Goal: Browse casually

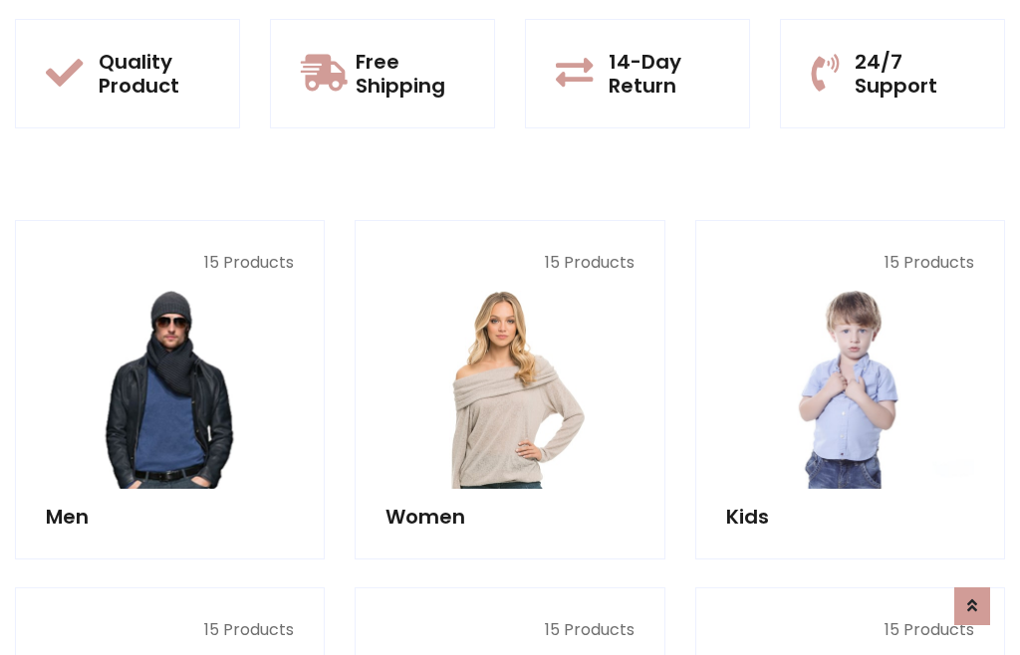
scroll to position [102, 0]
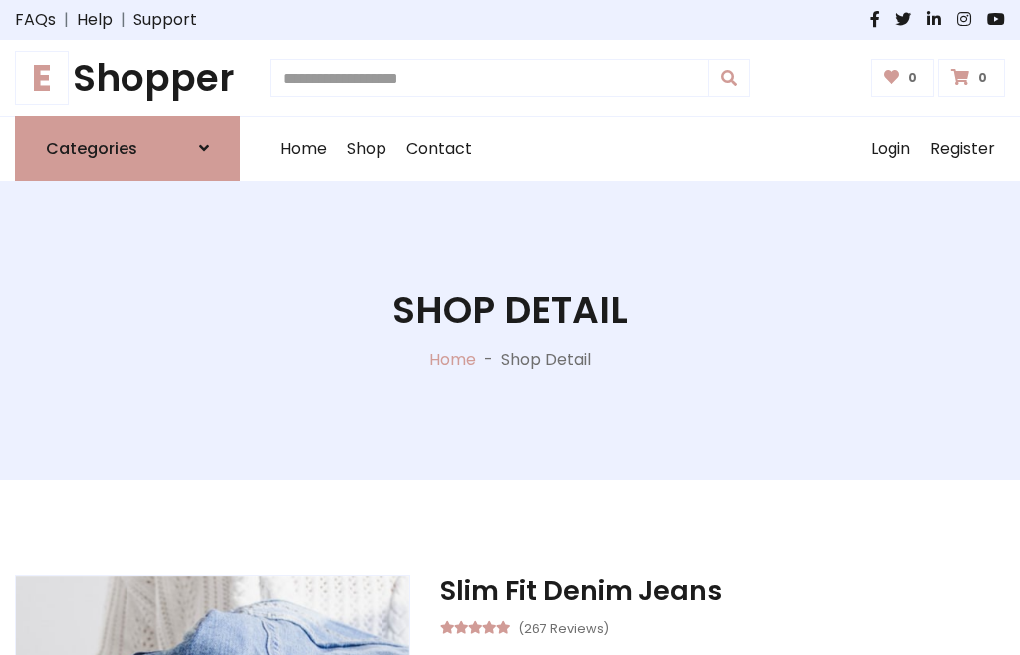
click at [127, 78] on h1 "E Shopper" at bounding box center [127, 78] width 225 height 45
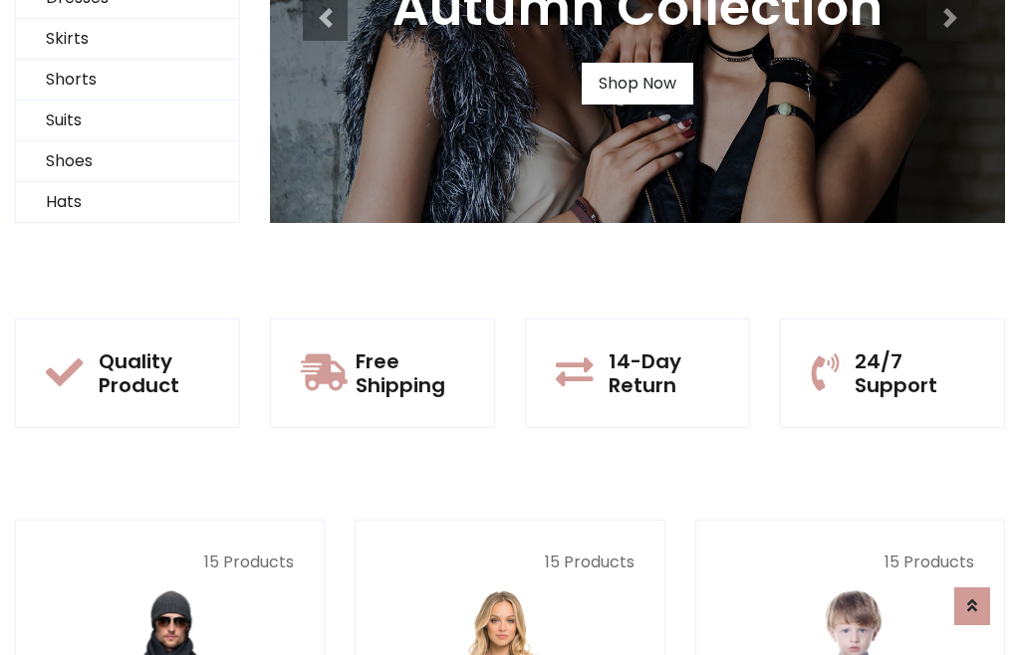
scroll to position [192, 0]
